Goal: Information Seeking & Learning: Learn about a topic

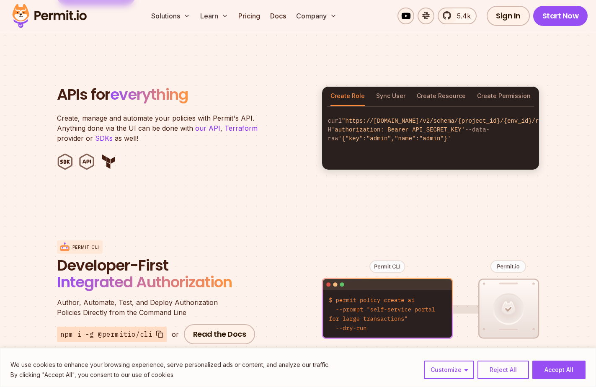
scroll to position [1172, 0]
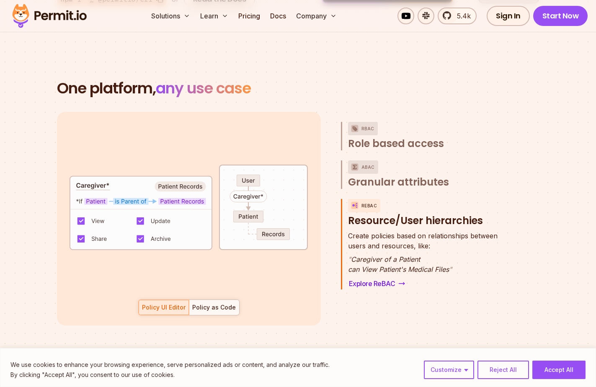
scroll to position [1549, 0]
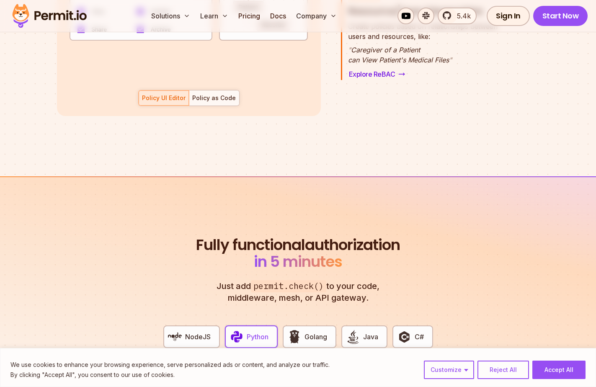
drag, startPoint x: 335, startPoint y: 177, endPoint x: 160, endPoint y: 175, distance: 175.4
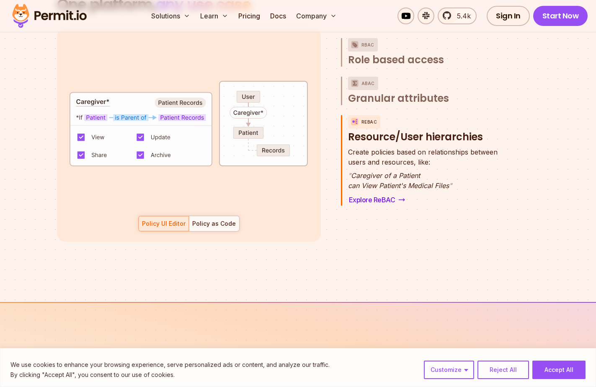
scroll to position [1507, 0]
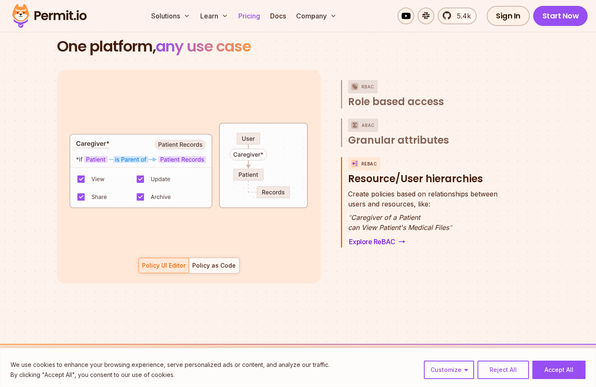
click at [258, 19] on link "Pricing" at bounding box center [249, 16] width 28 height 17
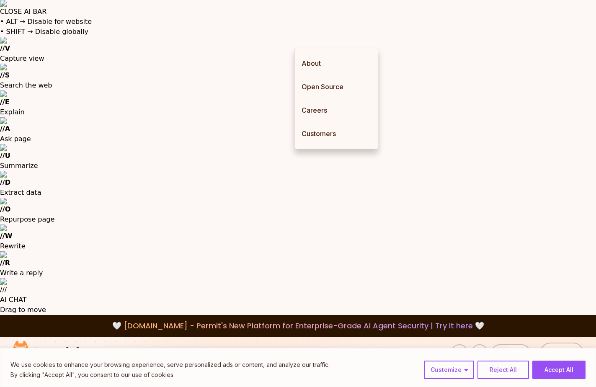
click at [281, 344] on link "Docs" at bounding box center [278, 352] width 23 height 17
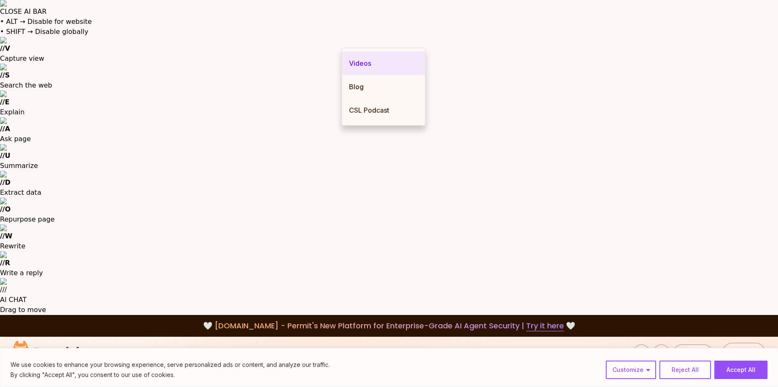
click at [362, 61] on link "Videos" at bounding box center [383, 62] width 83 height 23
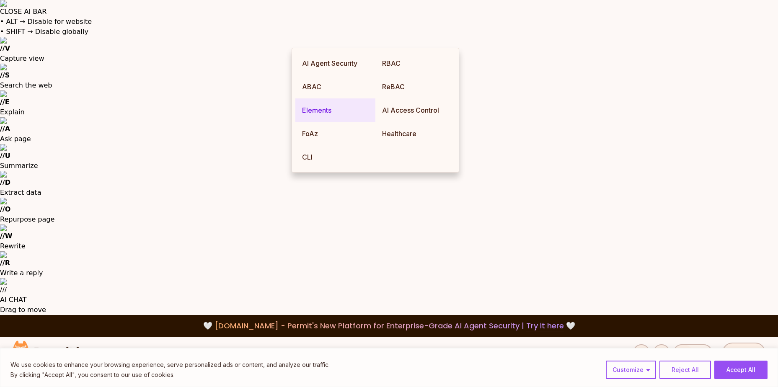
click at [329, 113] on link "Elements" at bounding box center [335, 109] width 80 height 23
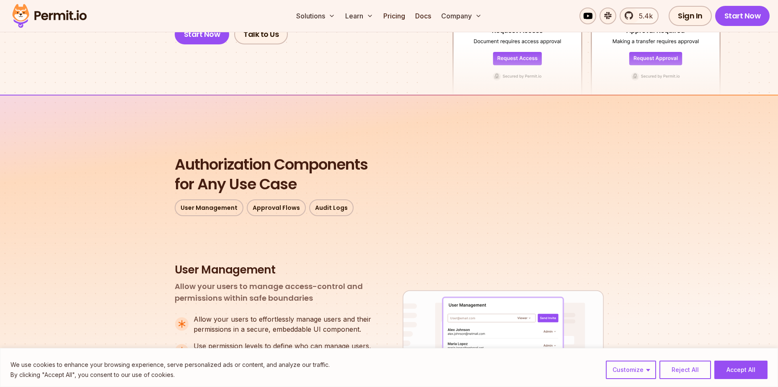
scroll to position [209, 0]
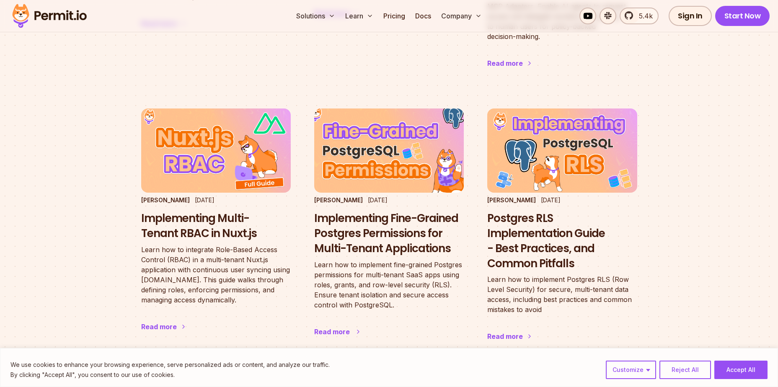
scroll to position [1465, 0]
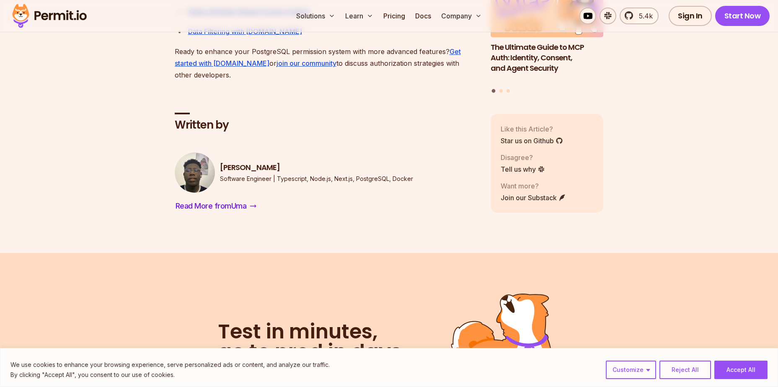
scroll to position [7034, 0]
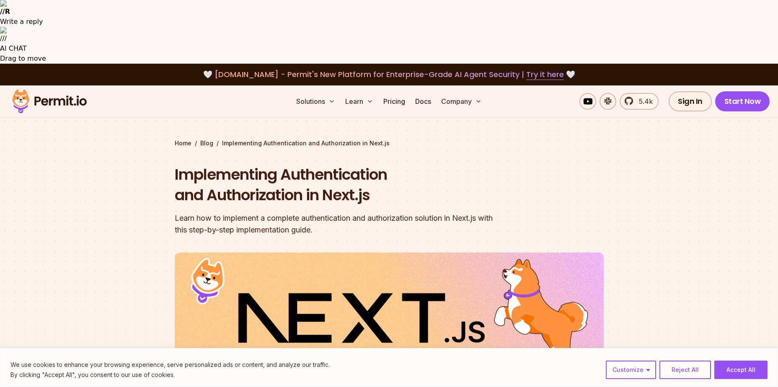
scroll to position [461, 0]
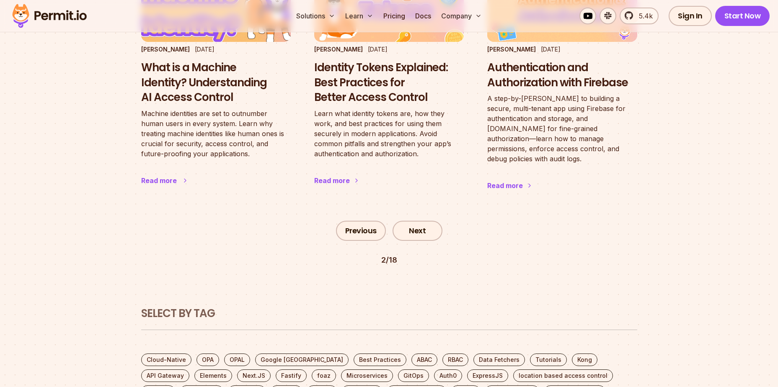
scroll to position [1670, 0]
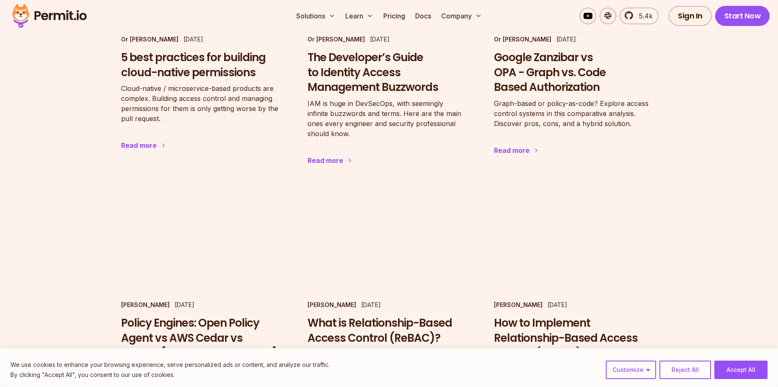
scroll to position [544, 0]
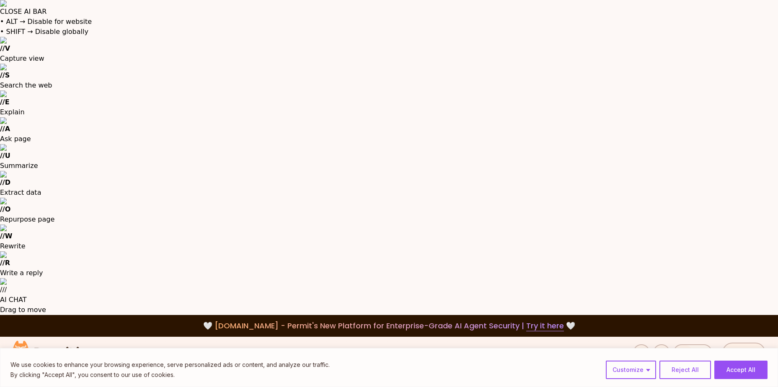
scroll to position [167, 0]
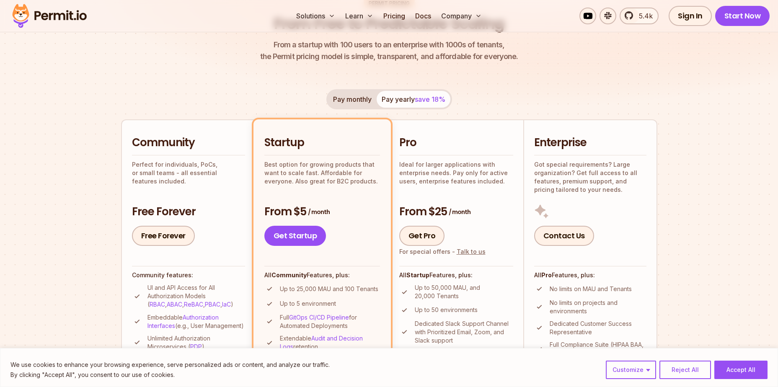
scroll to position [461, 0]
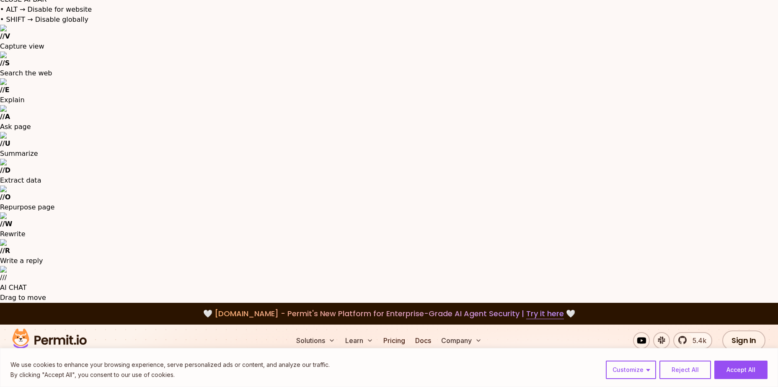
scroll to position [96, 0]
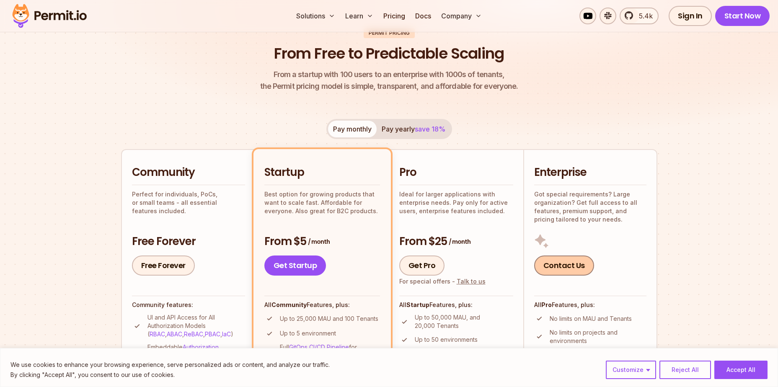
scroll to position [515, 0]
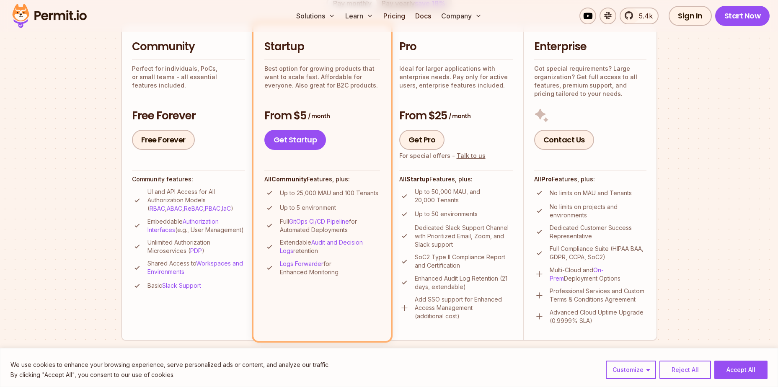
click at [512, 386] on div "pro" at bounding box center [511, 390] width 10 height 8
click at [496, 386] on div "startup" at bounding box center [487, 390] width 21 height 8
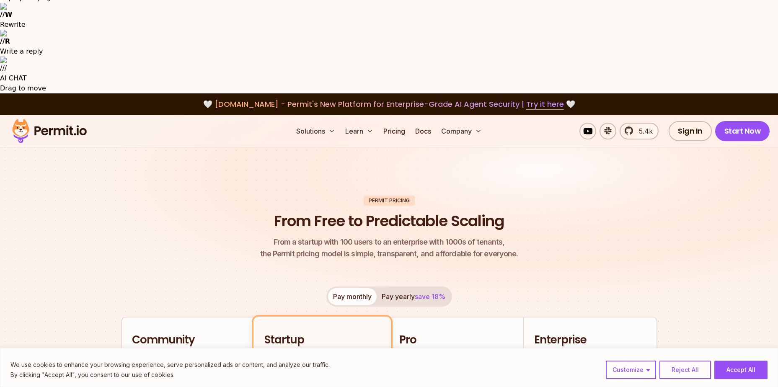
scroll to position [138, 0]
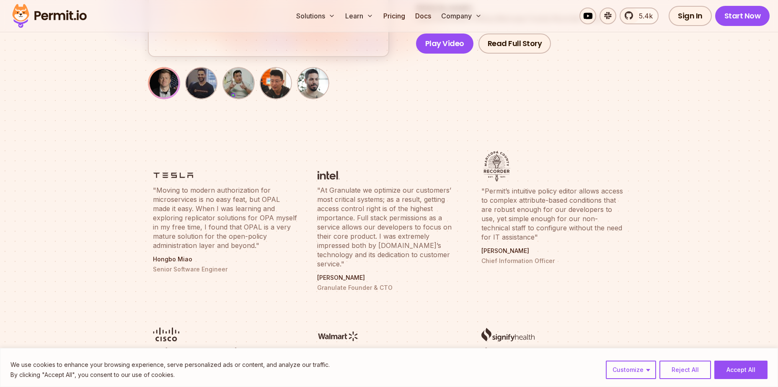
scroll to position [377, 0]
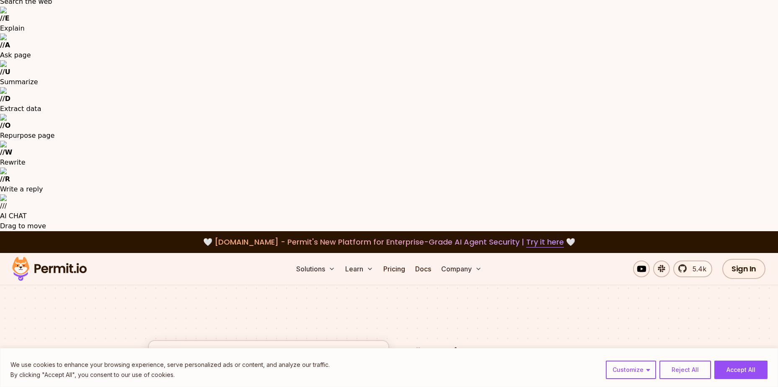
scroll to position [126, 0]
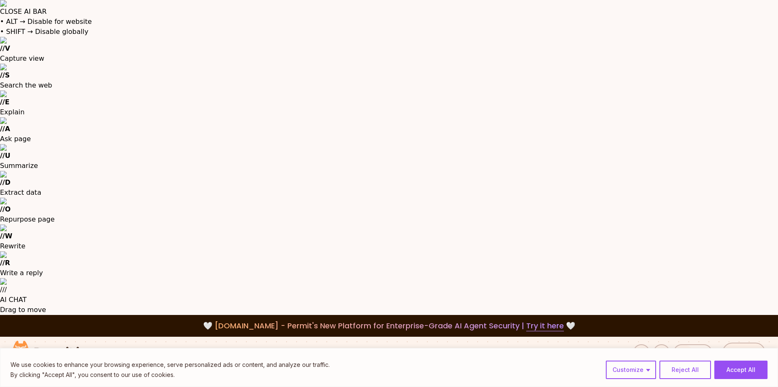
click at [535, 320] on link "Try it here" at bounding box center [545, 325] width 38 height 11
